Goal: Task Accomplishment & Management: Manage account settings

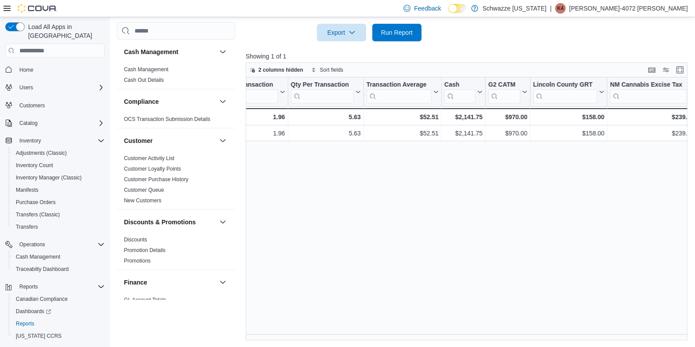
scroll to position [0, 774]
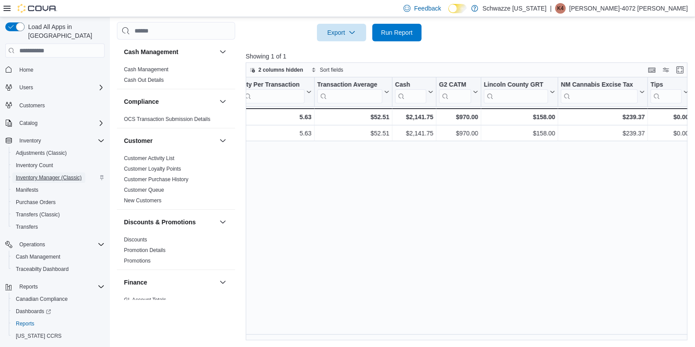
click at [51, 174] on span "Inventory Manager (Classic)" at bounding box center [49, 177] width 66 height 7
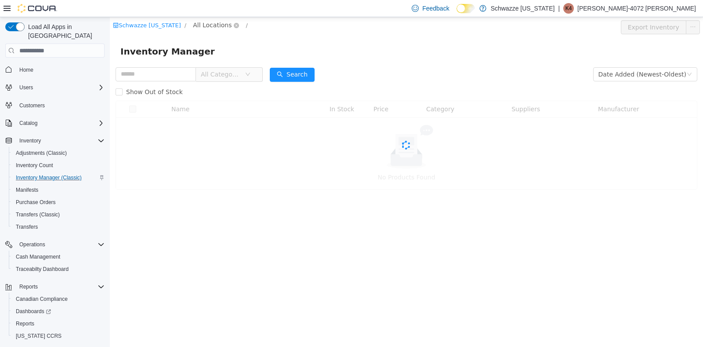
click at [206, 28] on span "All Locations" at bounding box center [212, 25] width 39 height 10
type input "***"
click at [237, 90] on span "RGO14 Ruidoso" at bounding box center [241, 87] width 48 height 7
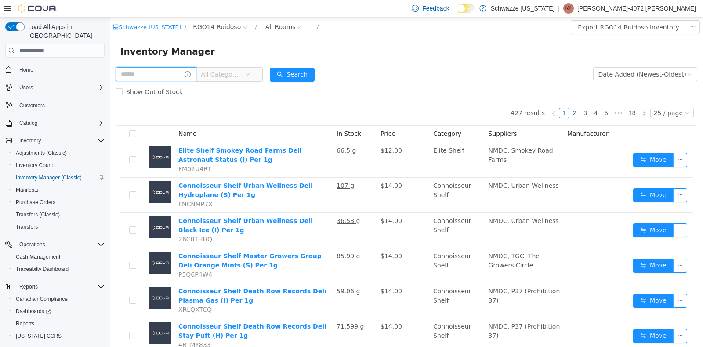
click at [160, 77] on input "text" at bounding box center [156, 74] width 80 height 14
type input "********"
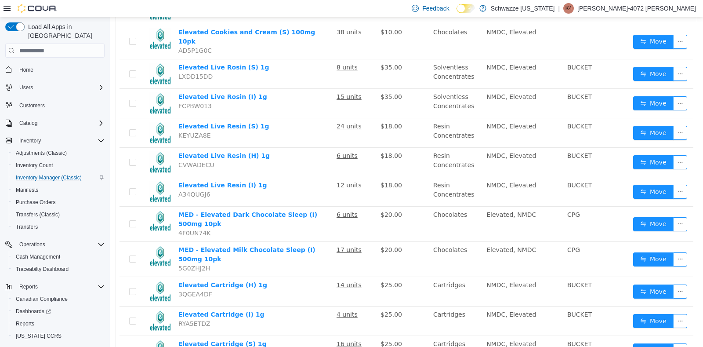
scroll to position [429, 0]
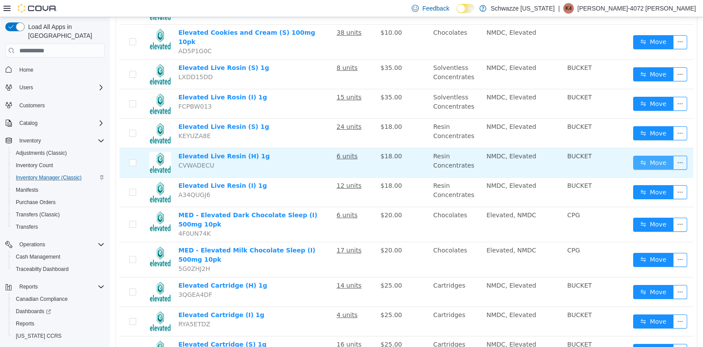
click at [642, 156] on button "Move" at bounding box center [653, 163] width 40 height 14
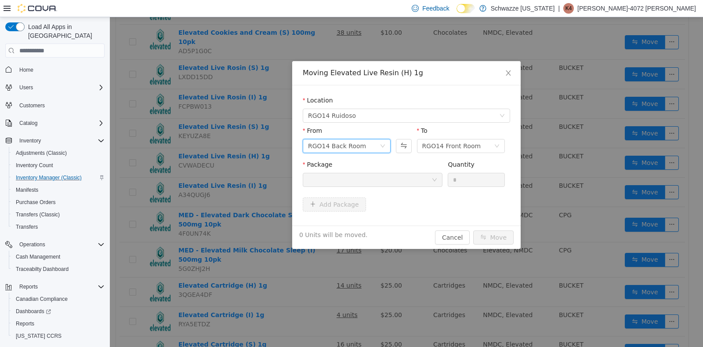
click at [385, 144] on icon "icon: down" at bounding box center [382, 145] width 5 height 5
click at [347, 176] on li "RGO14 Front Room" at bounding box center [347, 178] width 88 height 14
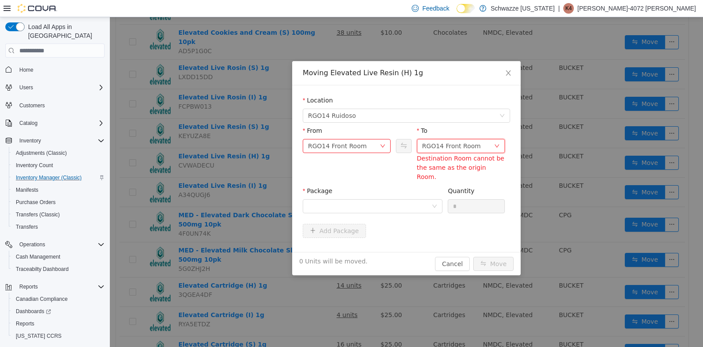
click at [445, 152] on div "RGO14 Front Room" at bounding box center [451, 145] width 59 height 13
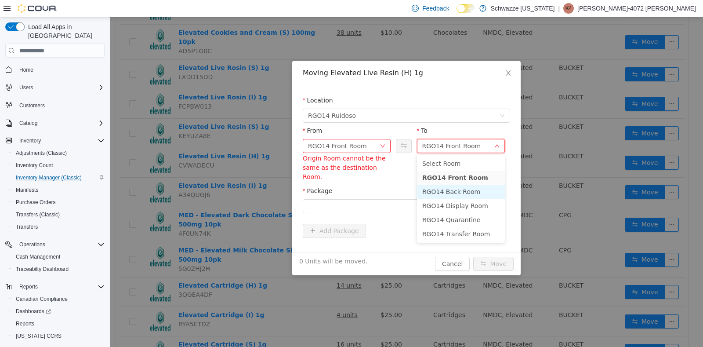
click at [455, 188] on li "RGO14 Back Room" at bounding box center [461, 192] width 88 height 14
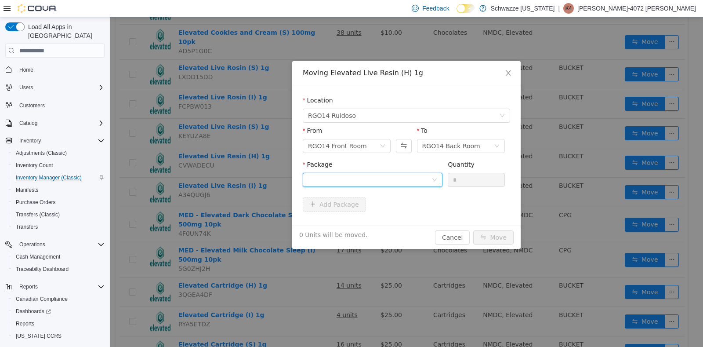
click at [383, 181] on div at bounding box center [370, 179] width 124 height 13
click at [512, 71] on icon "icon: close" at bounding box center [508, 72] width 7 height 7
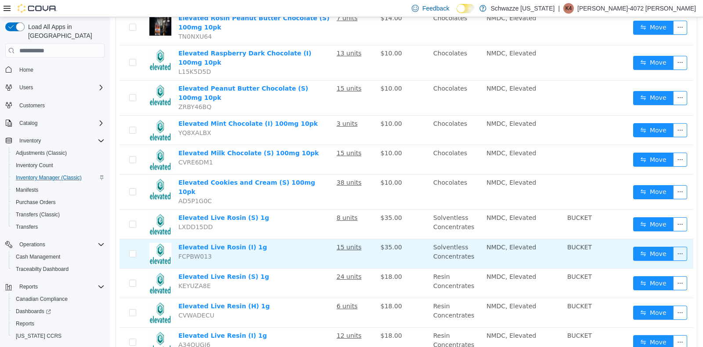
scroll to position [278, 0]
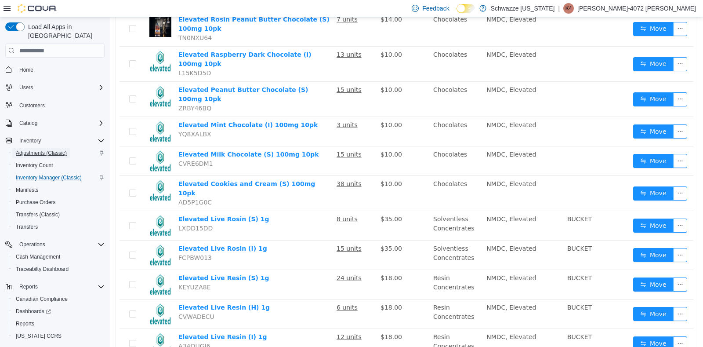
click at [37, 149] on span "Adjustments (Classic)" at bounding box center [41, 152] width 51 height 7
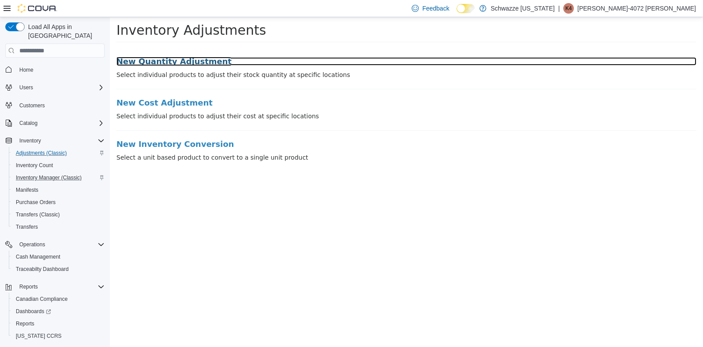
click at [170, 58] on h3 "New Quantity Adjustment" at bounding box center [406, 61] width 580 height 9
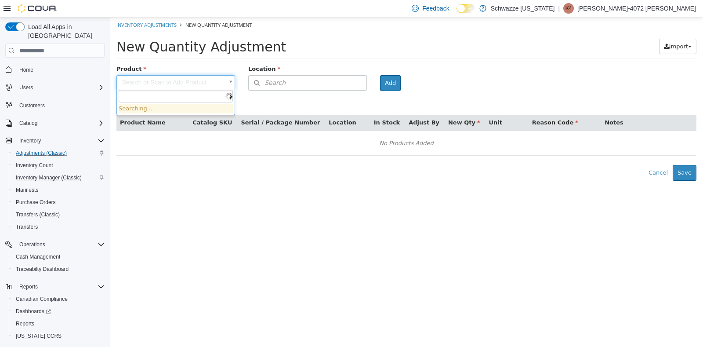
click at [178, 78] on body "× Inventory Adjustments New Quantity Adjustment New Quantity Adjustment Import …" at bounding box center [406, 98] width 593 height 163
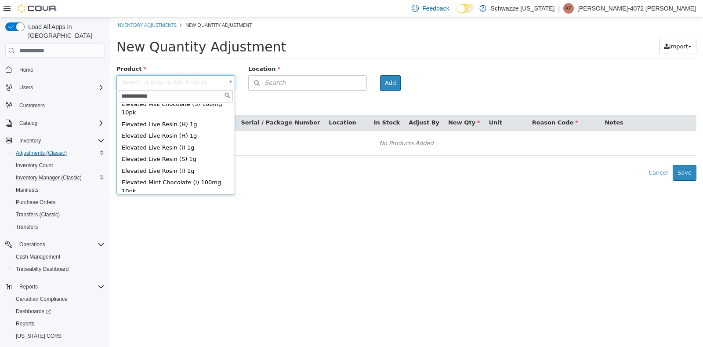
scroll to position [158, 0]
type input "**********"
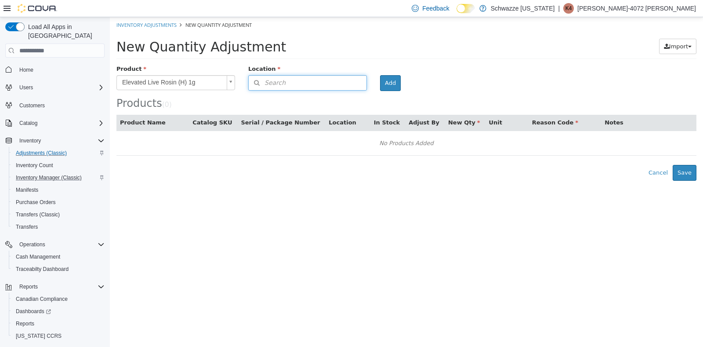
click at [286, 83] on button "Search" at bounding box center [307, 82] width 119 height 15
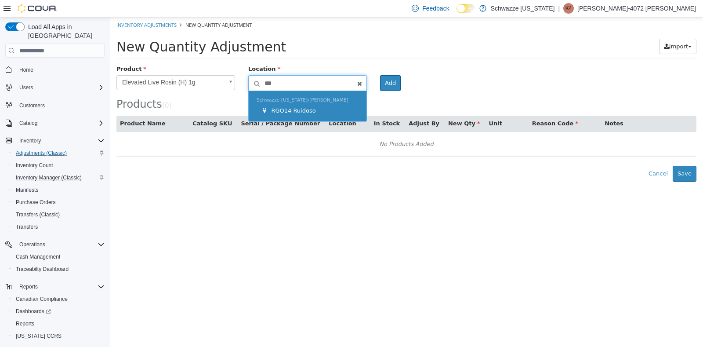
type input "***"
click at [292, 110] on span "RGO14 Ruidoso" at bounding box center [293, 110] width 44 height 7
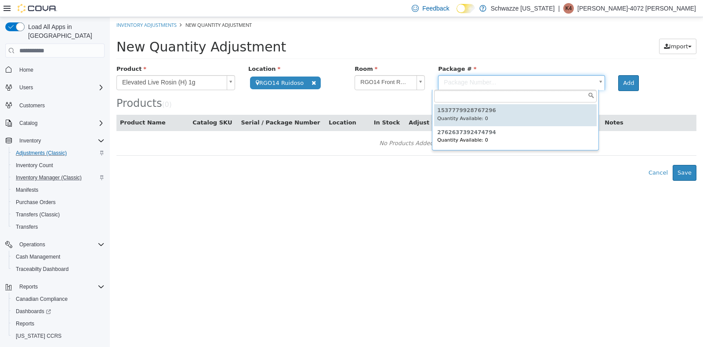
click at [476, 84] on body "**********" at bounding box center [406, 98] width 593 height 163
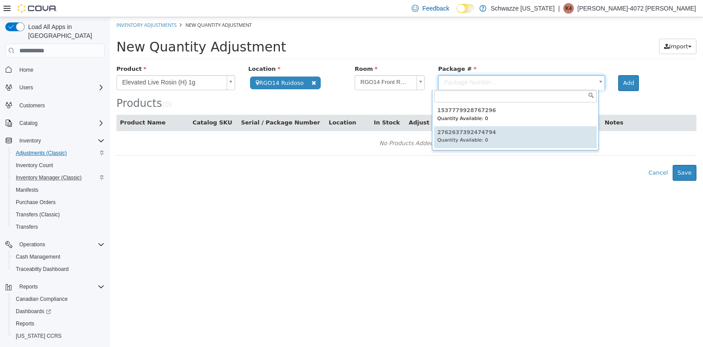
type input "**********"
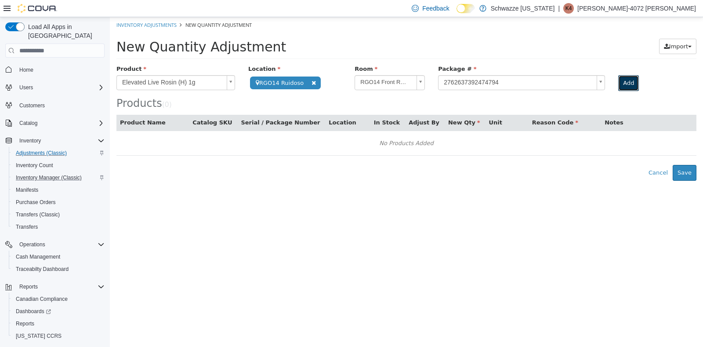
click at [620, 84] on button "Add" at bounding box center [628, 83] width 21 height 16
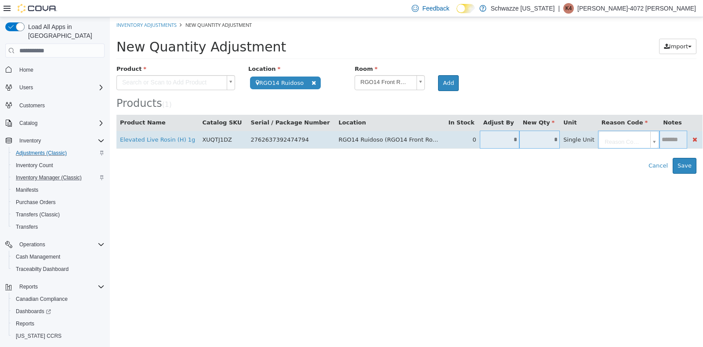
click at [520, 139] on input "*" at bounding box center [540, 139] width 41 height 7
type input "*"
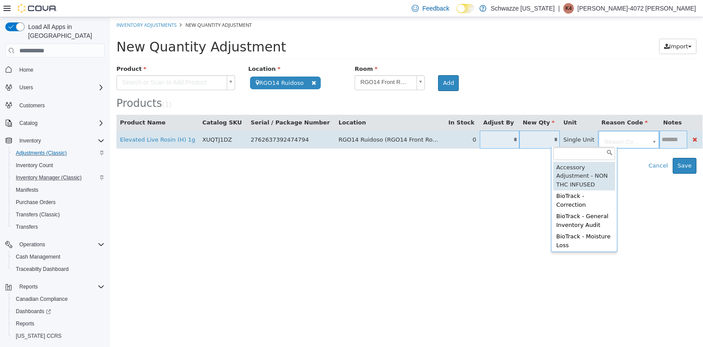
click at [606, 139] on body "**********" at bounding box center [406, 95] width 593 height 156
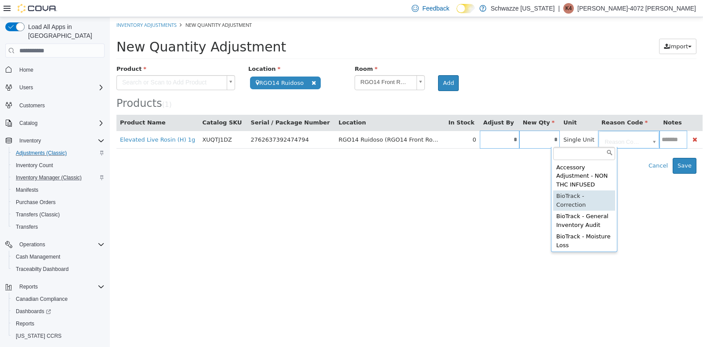
type input "**********"
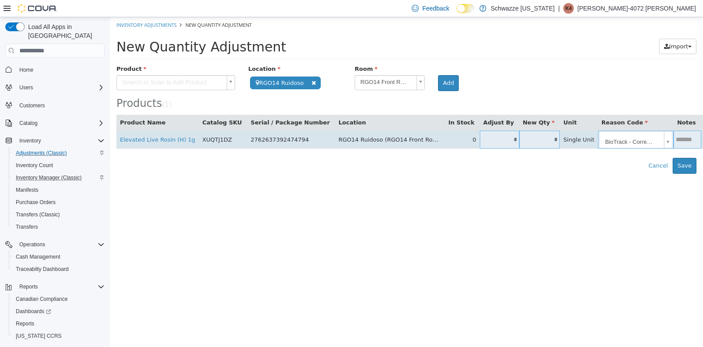
click at [674, 142] on input "text" at bounding box center [687, 139] width 27 height 7
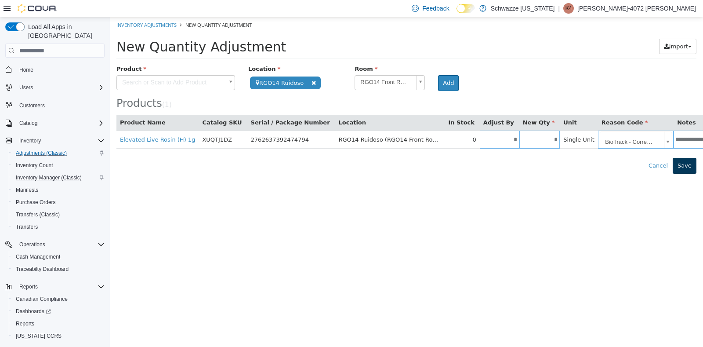
type input "**********"
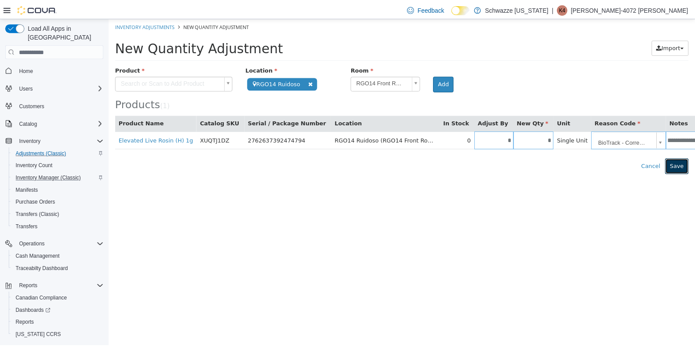
scroll to position [0, 0]
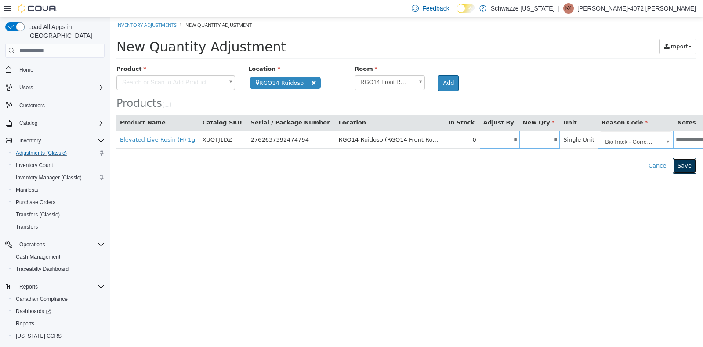
click at [687, 162] on button "Save" at bounding box center [685, 166] width 24 height 16
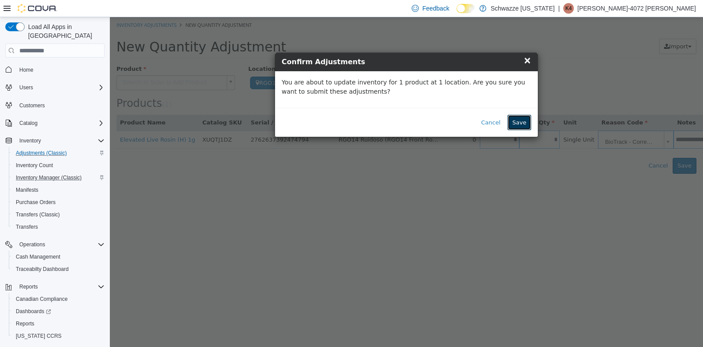
click at [519, 127] on button "Save" at bounding box center [520, 123] width 24 height 16
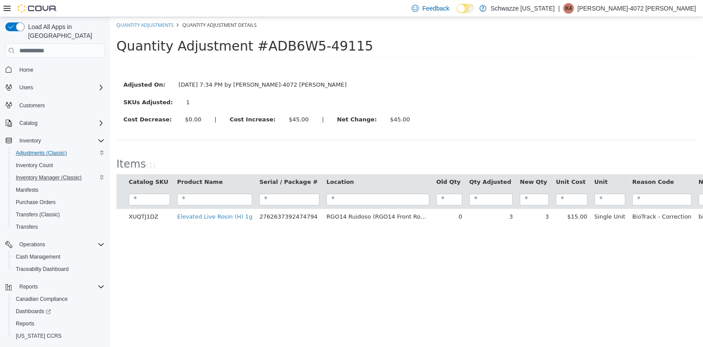
click at [489, 98] on div "SKUs Adjusted: 1" at bounding box center [406, 103] width 579 height 11
click at [45, 253] on span "Cash Management" at bounding box center [38, 256] width 44 height 7
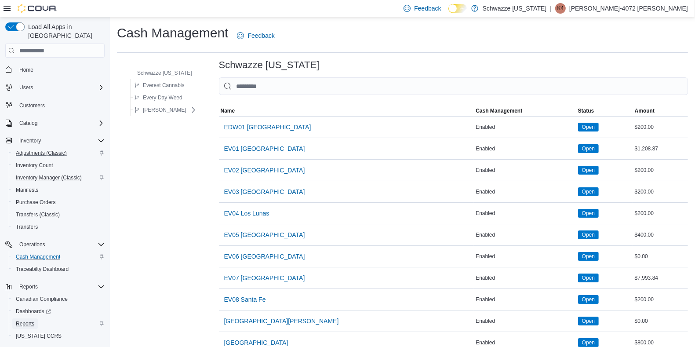
click at [26, 320] on span "Reports" at bounding box center [25, 323] width 18 height 7
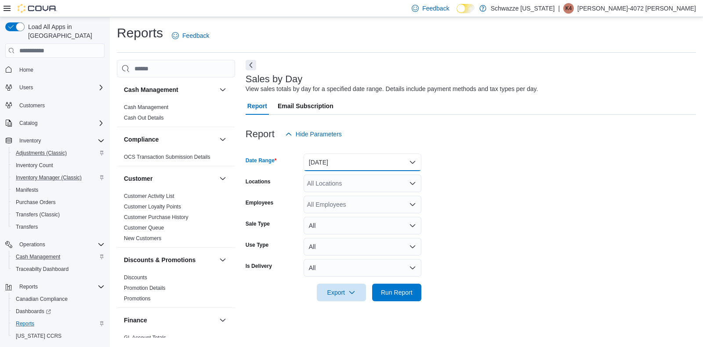
click at [334, 165] on button "[DATE]" at bounding box center [363, 162] width 118 height 18
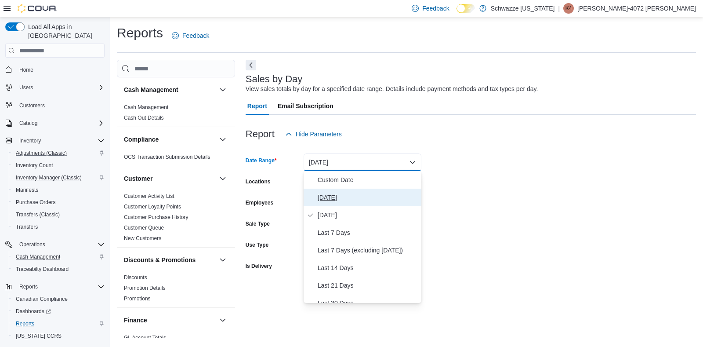
click at [335, 196] on span "[DATE]" at bounding box center [368, 197] width 100 height 11
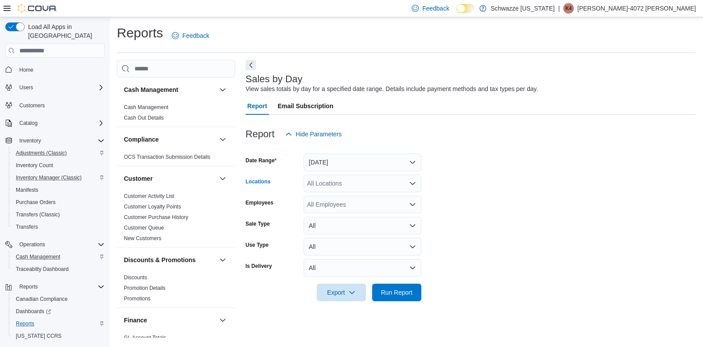
click at [339, 184] on div "All Locations" at bounding box center [363, 183] width 118 height 18
type input "***"
click at [341, 198] on span "RGO14 Ruidoso" at bounding box center [349, 198] width 45 height 9
click at [435, 194] on form "Date Range [DATE] Locations RGO14 Ruidoso Employees All Employees Sale Type All…" at bounding box center [471, 222] width 451 height 158
click at [368, 201] on div "All Employees" at bounding box center [363, 205] width 118 height 18
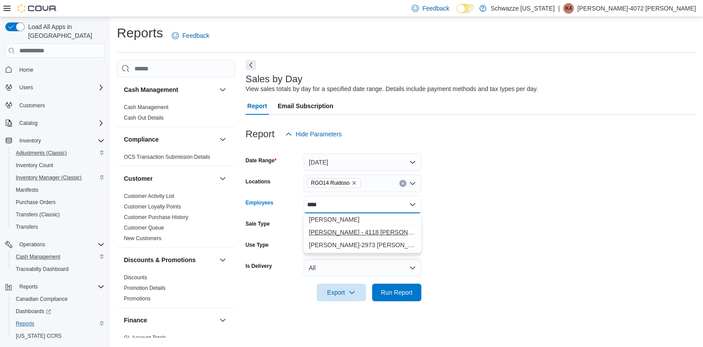
type input "****"
click at [365, 234] on span "[PERSON_NAME] - 4118 [PERSON_NAME]" at bounding box center [362, 232] width 107 height 9
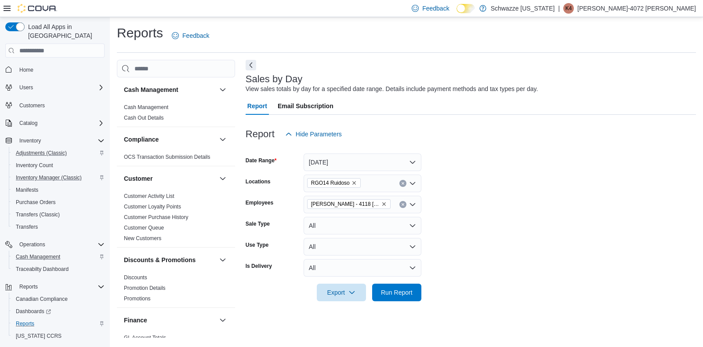
click at [432, 225] on form "Date Range [DATE] Locations RGO14 Ruidoso Employees [PERSON_NAME] - 4118 [PERSO…" at bounding box center [471, 222] width 451 height 158
click at [391, 288] on span "Run Report" at bounding box center [397, 292] width 39 height 18
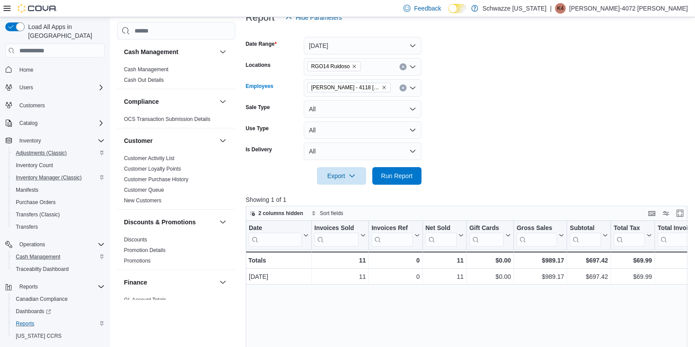
click at [404, 88] on icon "Clear input" at bounding box center [403, 88] width 4 height 4
type input "****"
click at [357, 103] on span "[PERSON_NAME]-3845 Chee" at bounding box center [362, 102] width 107 height 9
drag, startPoint x: 461, startPoint y: 179, endPoint x: 403, endPoint y: 171, distance: 58.7
click at [403, 171] on form "Date Range [DATE] Locations RGO14 Ruidoso Employees [PERSON_NAME]-3845 Chee Sal…" at bounding box center [469, 105] width 446 height 158
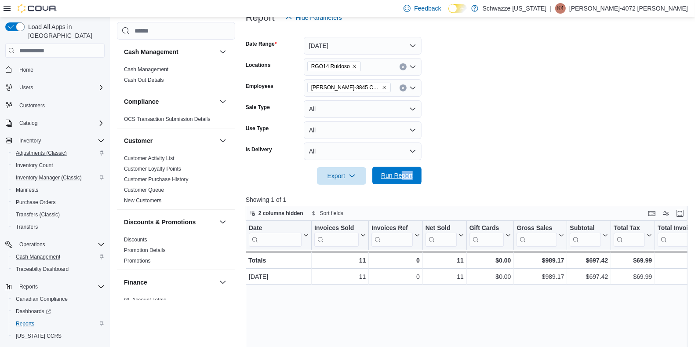
click at [403, 171] on span "Run Report" at bounding box center [397, 176] width 39 height 18
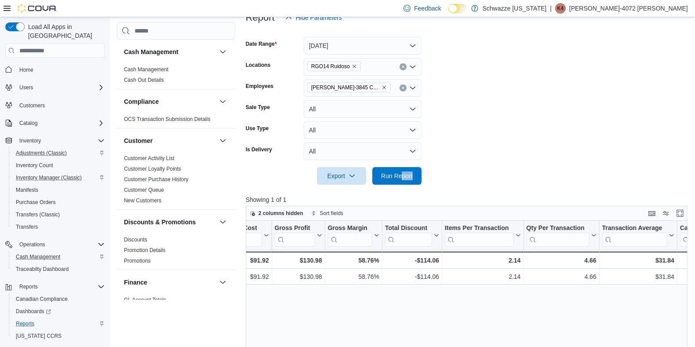
scroll to position [0, 489]
click at [400, 89] on button "Clear input" at bounding box center [403, 87] width 7 height 7
drag, startPoint x: 502, startPoint y: 150, endPoint x: 393, endPoint y: 175, distance: 112.4
click at [393, 175] on form "Date Range [DATE] Locations RGO14 Ruidoso Employees All Employees Sale Type All…" at bounding box center [469, 105] width 446 height 158
click at [393, 175] on span "Run Report" at bounding box center [397, 175] width 32 height 9
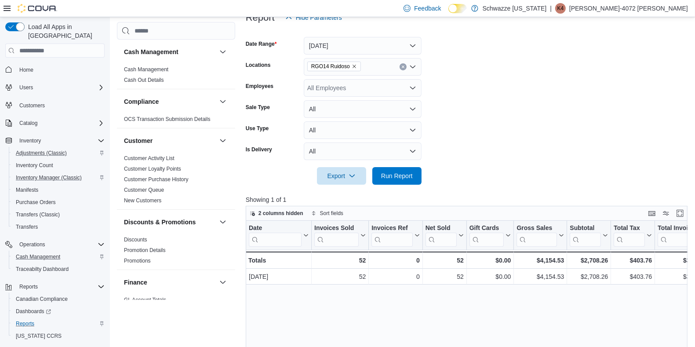
click at [585, 111] on form "Date Range [DATE] Locations RGO14 Ruidoso Employees All Employees Sale Type All…" at bounding box center [469, 105] width 446 height 158
click at [575, 104] on form "Date Range [DATE] Locations RGO14 Ruidoso Employees All Employees Sale Type All…" at bounding box center [469, 105] width 446 height 158
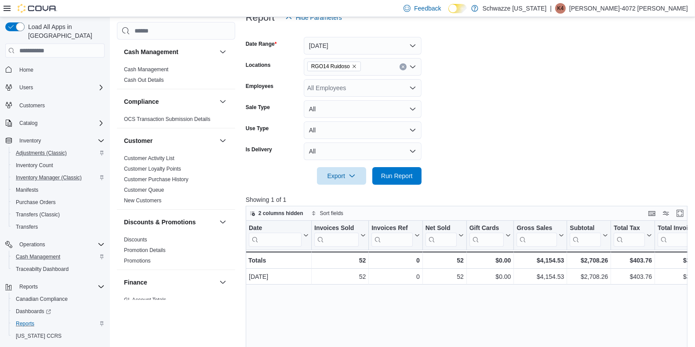
drag, startPoint x: 575, startPoint y: 104, endPoint x: 550, endPoint y: 79, distance: 35.1
click at [550, 79] on form "Date Range [DATE] Locations RGO14 Ruidoso Employees All Employees Sale Type All…" at bounding box center [469, 105] width 446 height 158
